Goal: Register for event/course

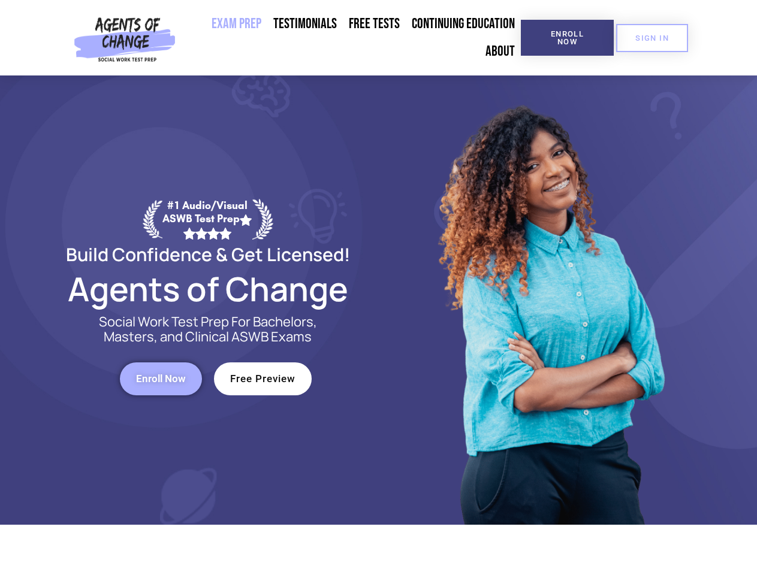
click at [379, 288] on div at bounding box center [550, 300] width 342 height 449
click at [567, 38] on span "Enroll Now" at bounding box center [567, 38] width 55 height 16
click at [652, 38] on span "SIGN IN" at bounding box center [652, 38] width 34 height 8
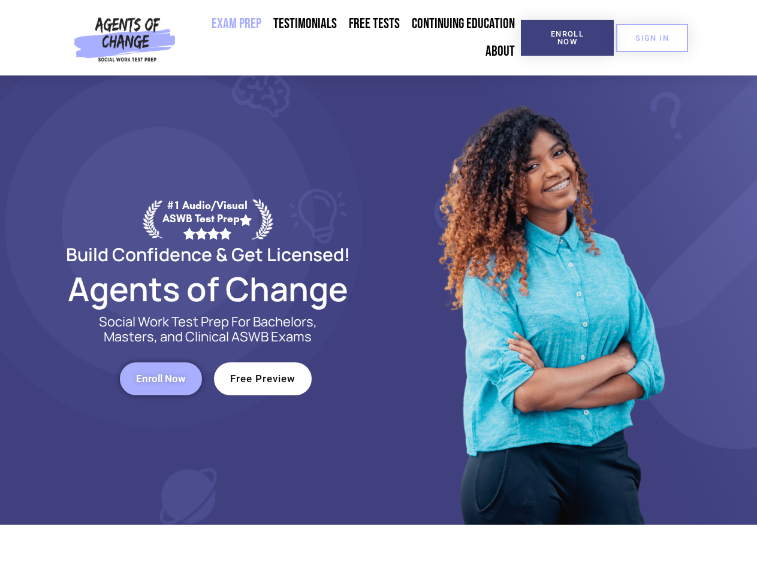
click at [161, 379] on span "Enroll Now" at bounding box center [161, 379] width 50 height 10
click at [263, 379] on span "Free Preview" at bounding box center [262, 379] width 65 height 10
